Goal: Transaction & Acquisition: Book appointment/travel/reservation

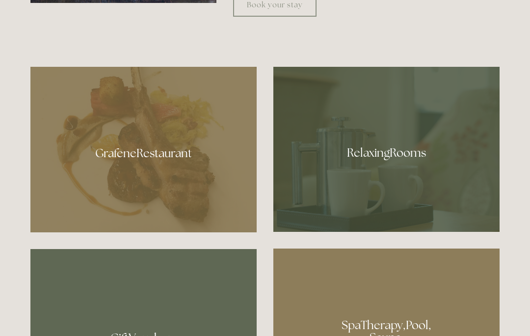
scroll to position [515, 0]
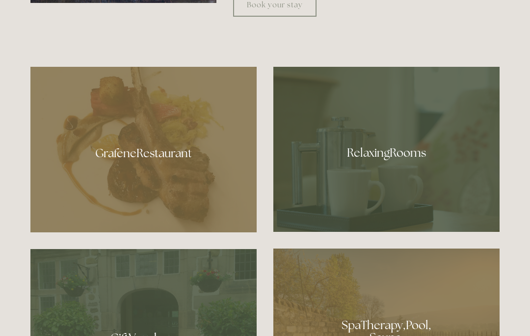
click at [97, 191] on div at bounding box center [143, 149] width 226 height 165
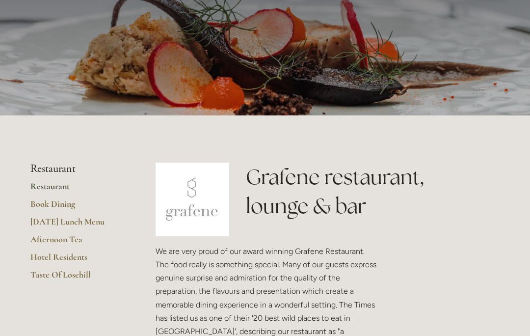
scroll to position [85, 0]
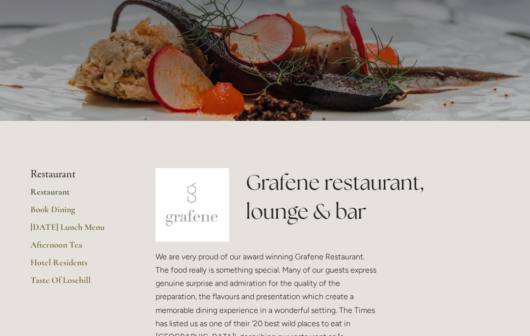
click at [40, 173] on li "Restaurant" at bounding box center [77, 174] width 94 height 13
click at [51, 266] on link "Hotel Residents" at bounding box center [77, 266] width 94 height 18
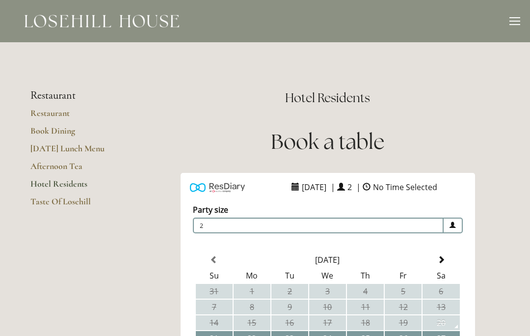
click at [42, 111] on link "Restaurant" at bounding box center [77, 116] width 94 height 18
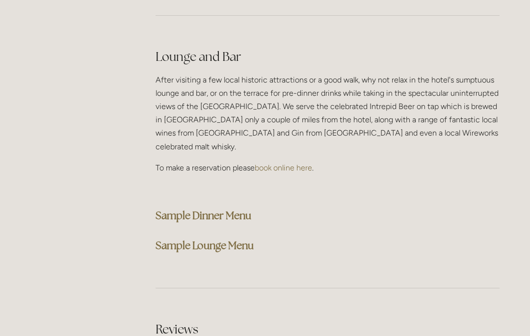
scroll to position [2461, 0]
click at [179, 209] on strong "Sample Dinner Menu" at bounding box center [204, 215] width 96 height 13
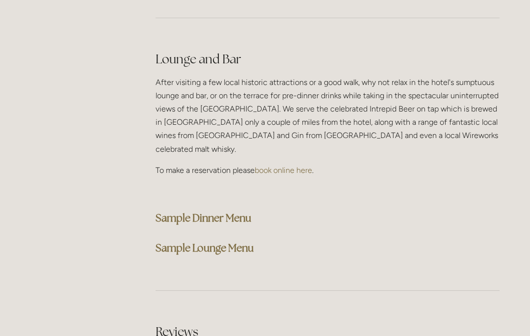
click at [192, 241] on strong "Sample Lounge Menu" at bounding box center [205, 247] width 98 height 13
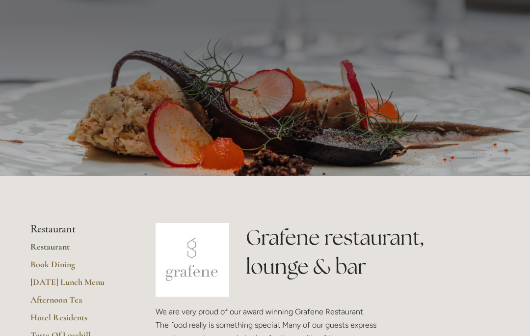
scroll to position [0, 0]
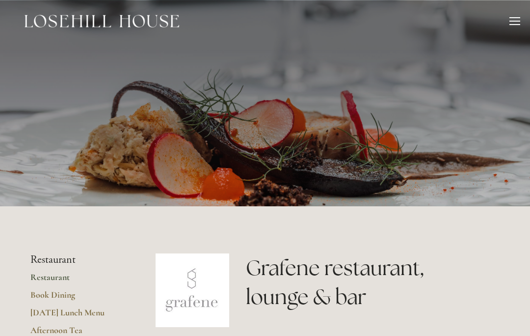
click at [512, 23] on div at bounding box center [514, 22] width 11 height 11
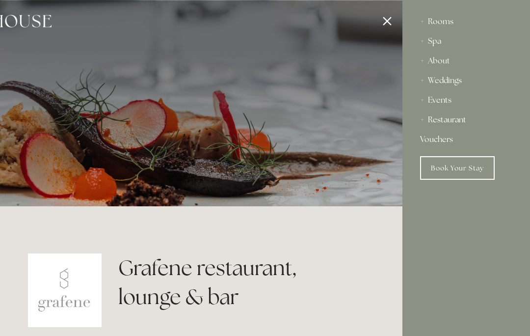
click at [447, 21] on div "Rooms" at bounding box center [466, 22] width 92 height 20
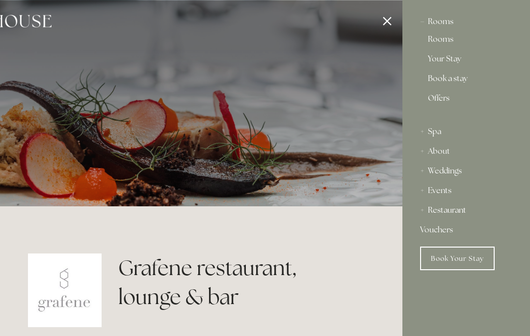
click at [441, 41] on link "Rooms" at bounding box center [466, 41] width 77 height 12
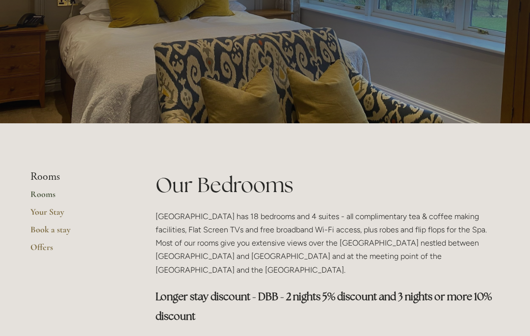
scroll to position [81, 0]
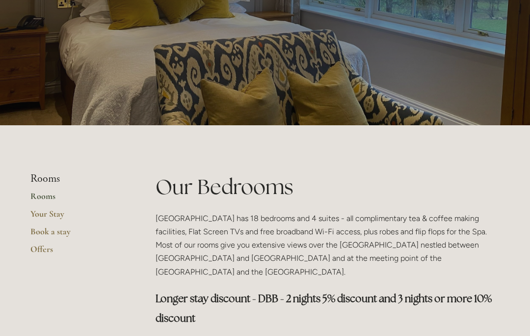
click at [38, 198] on link "Rooms" at bounding box center [77, 199] width 94 height 18
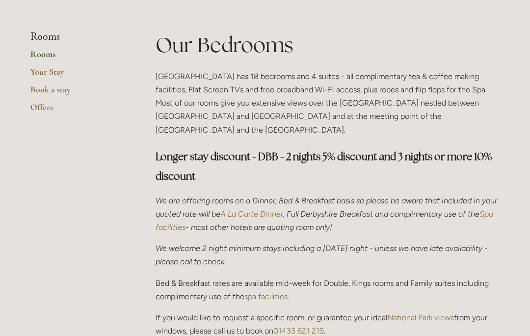
scroll to position [223, 0]
click at [46, 70] on link "Your Stay" at bounding box center [77, 75] width 94 height 18
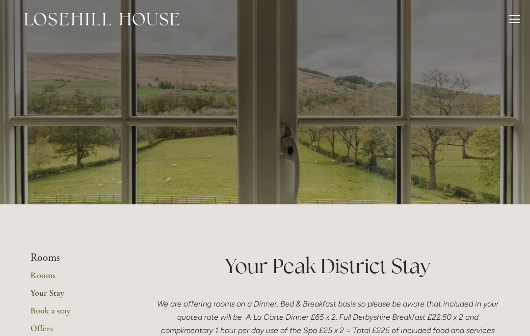
scroll to position [0, 0]
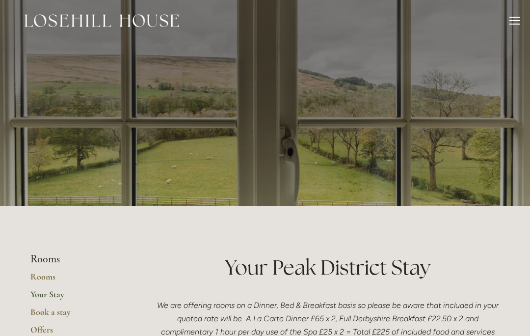
click at [38, 276] on link "Rooms" at bounding box center [77, 280] width 94 height 18
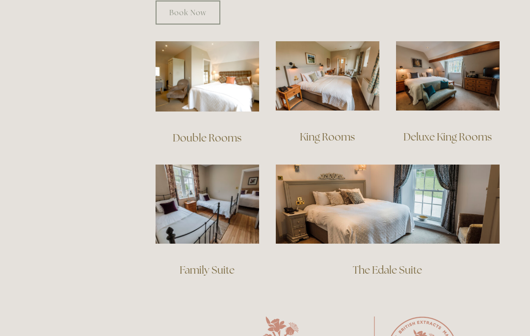
scroll to position [678, 0]
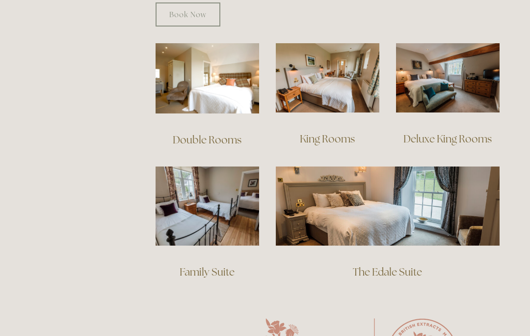
click at [372, 190] on img at bounding box center [388, 205] width 224 height 79
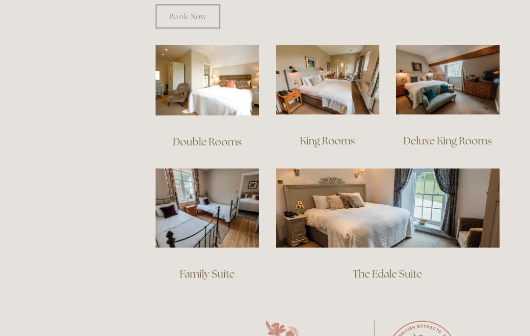
scroll to position [676, 0]
click at [187, 204] on img at bounding box center [208, 207] width 104 height 79
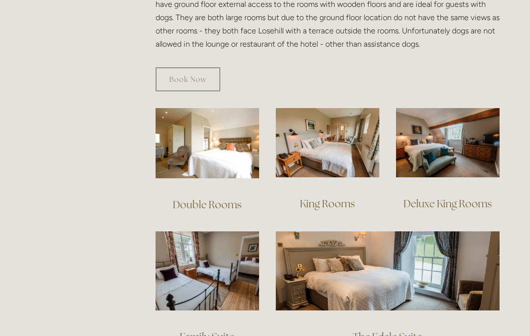
scroll to position [613, 0]
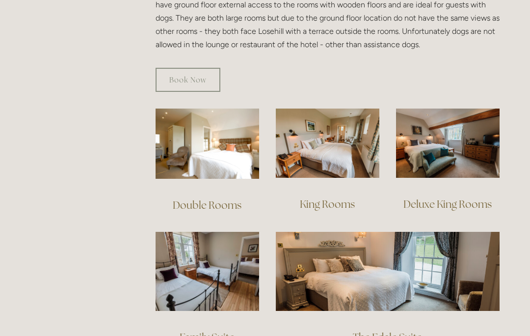
click at [443, 125] on img at bounding box center [448, 142] width 104 height 69
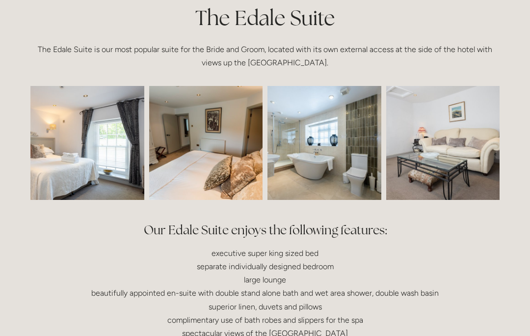
scroll to position [250, 0]
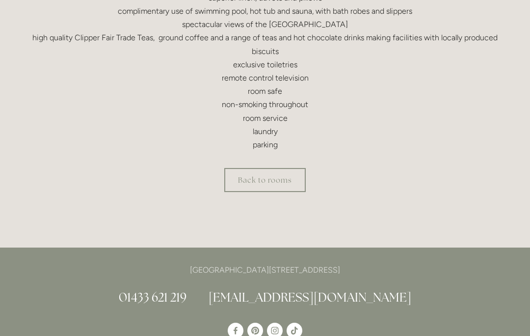
scroll to position [418, 0]
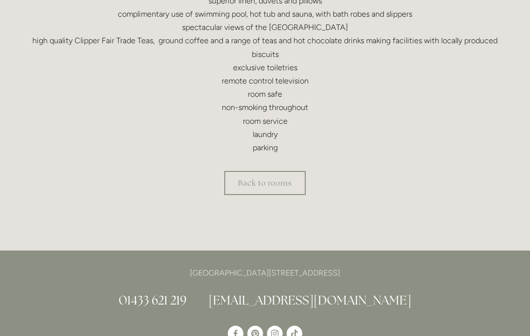
click at [267, 191] on link "Back to rooms" at bounding box center [264, 183] width 81 height 24
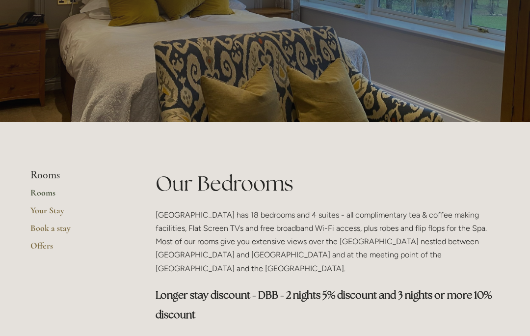
scroll to position [84, 0]
click at [53, 230] on link "Book a stay" at bounding box center [77, 231] width 94 height 18
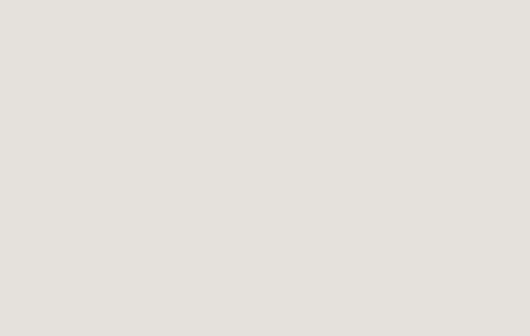
scroll to position [545, 0]
